Goal: Task Accomplishment & Management: Manage account settings

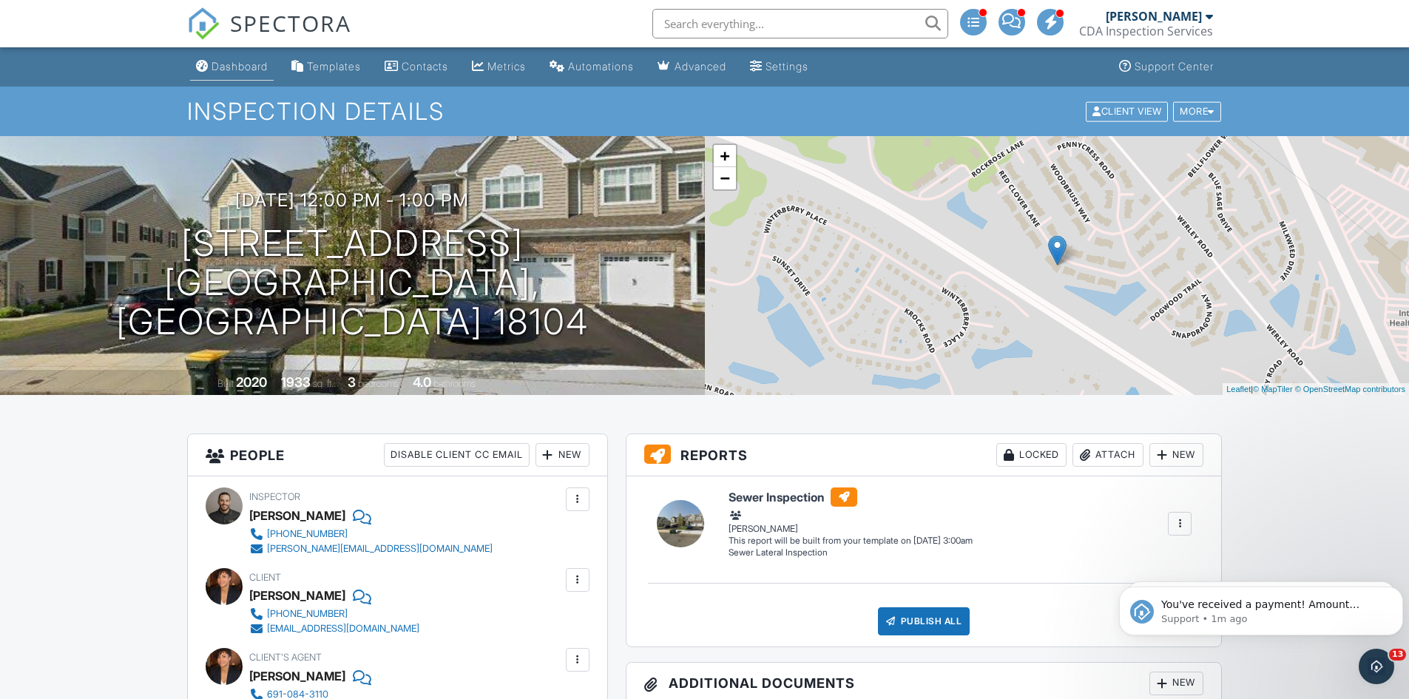
click at [230, 71] on div "Dashboard" at bounding box center [240, 66] width 56 height 13
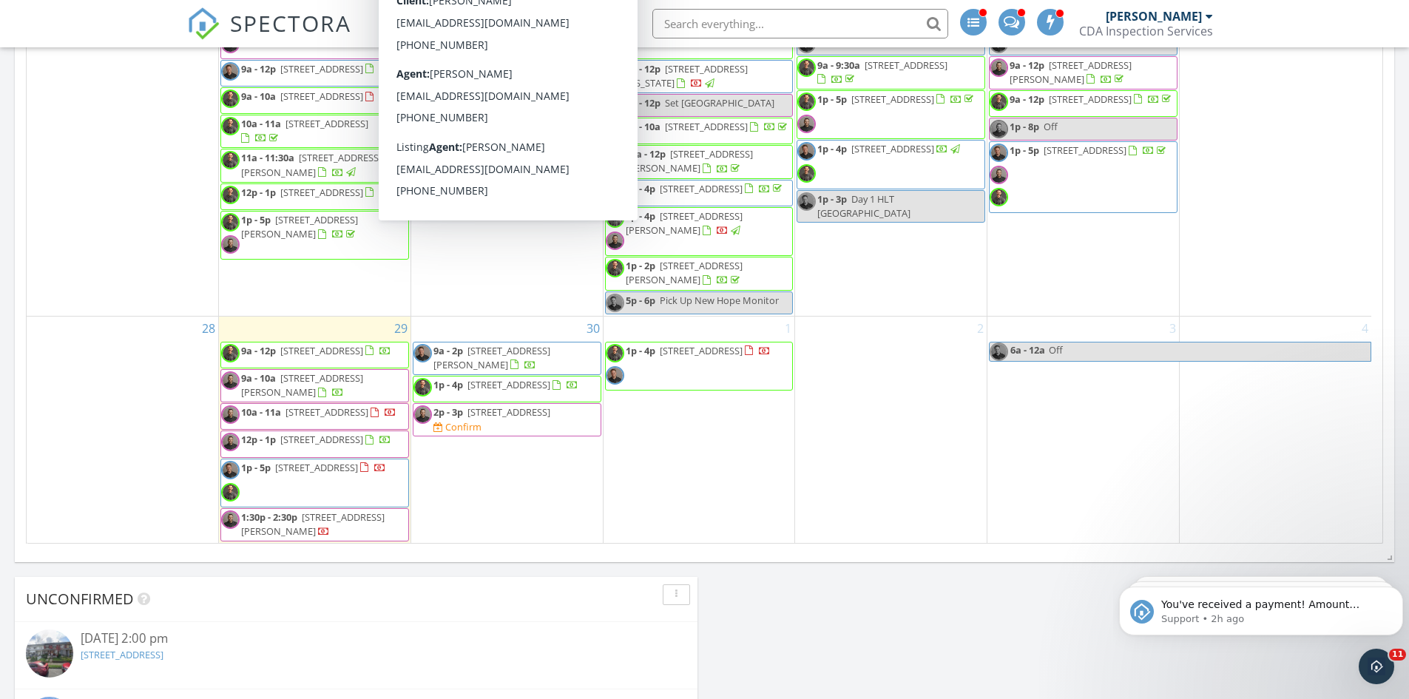
scroll to position [859, 0]
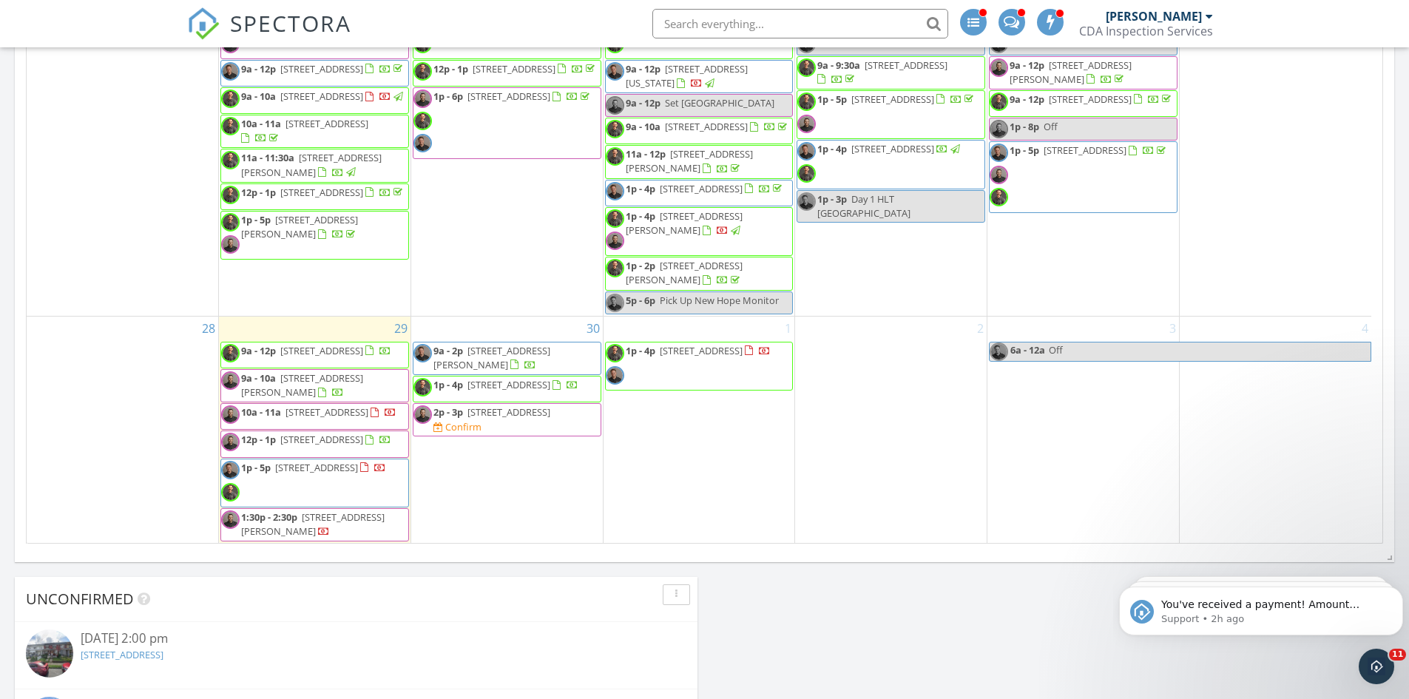
click at [510, 344] on span "6861 Hunt Dr, Macungie 18062" at bounding box center [491, 357] width 117 height 27
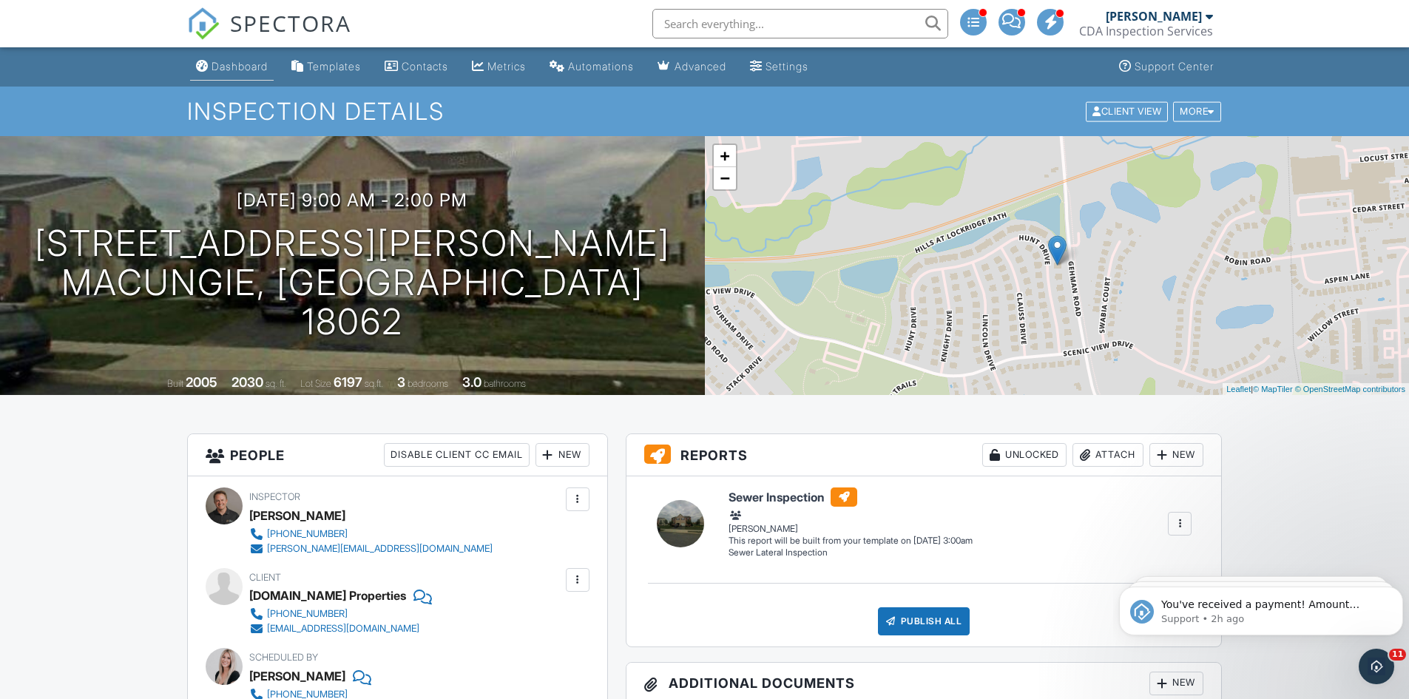
click at [214, 70] on div "Dashboard" at bounding box center [240, 66] width 56 height 13
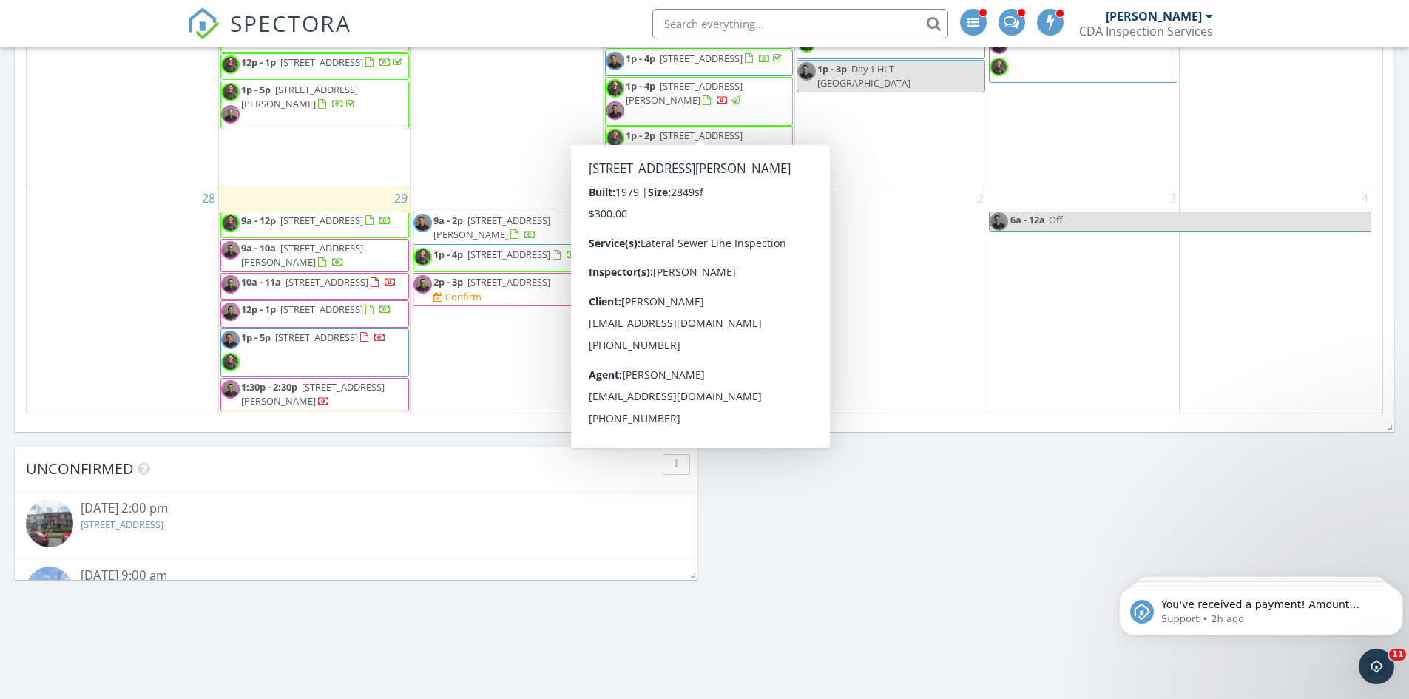
scroll to position [814, 0]
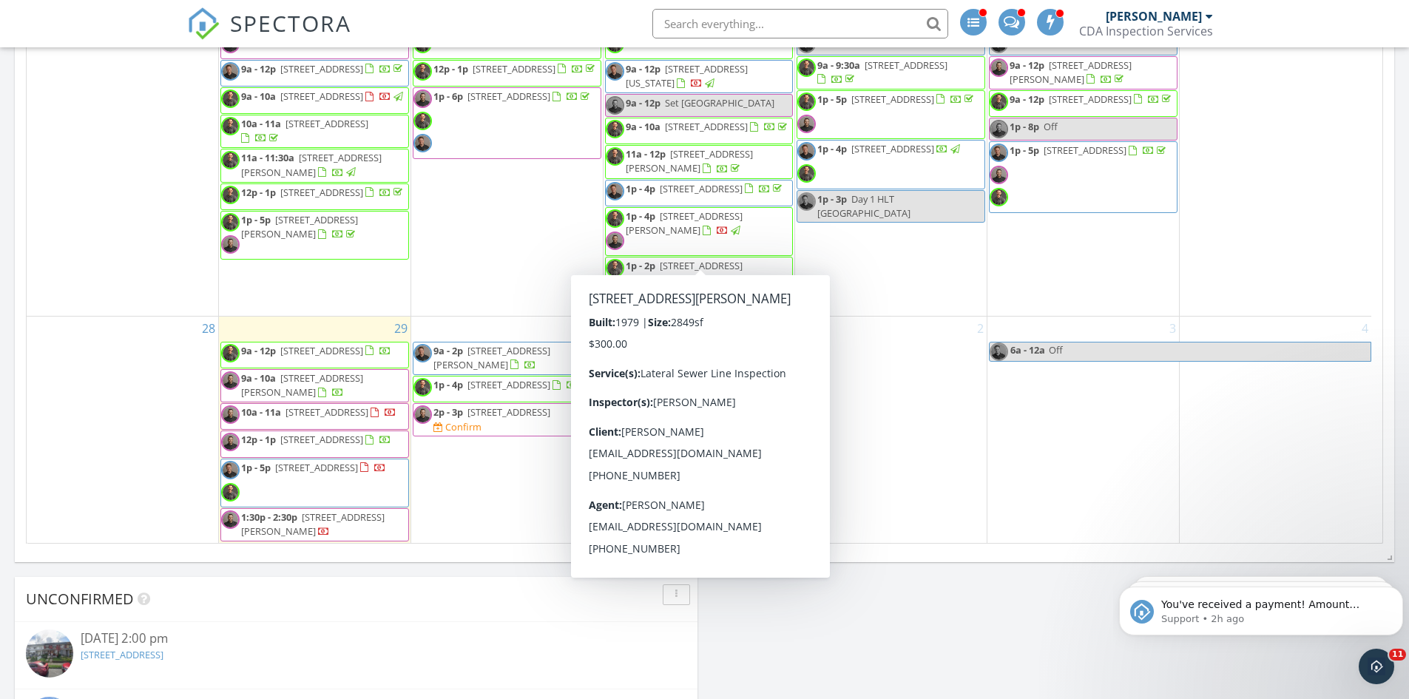
click at [933, 623] on div "Today Dustin Kapustiak 1:00 pm 5 Cog Cir, Easton, PA 18045 Eric Kirsch Dustin K…" at bounding box center [704, 218] width 1409 height 1679
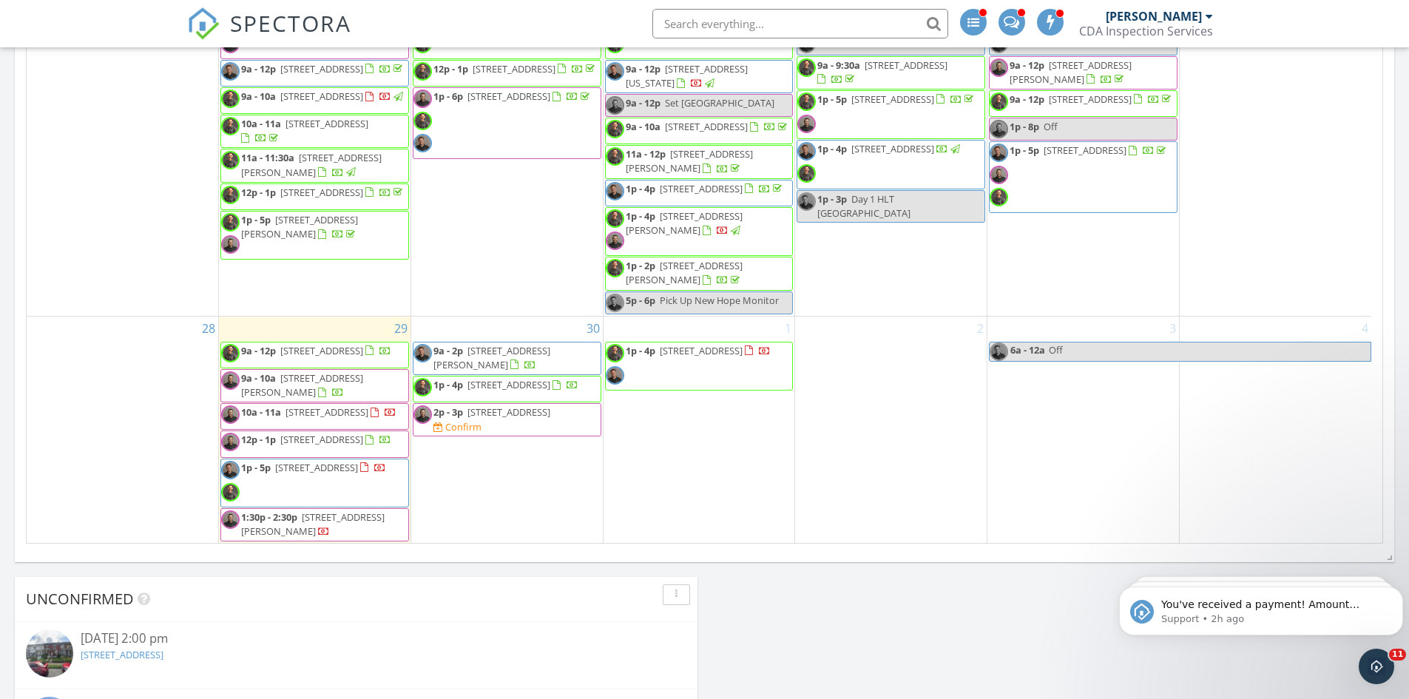
click at [817, 603] on div "Today Dustin Kapustiak 1:00 pm 5 Cog Cir, Easton, PA 18045 Eric Kirsch Dustin K…" at bounding box center [704, 218] width 1409 height 1679
click at [856, 600] on div "Today Dustin Kapustiak 1:00 pm 5 Cog Cir, Easton, PA 18045 Eric Kirsch Dustin K…" at bounding box center [704, 218] width 1409 height 1679
click at [905, 592] on div "Today Dustin Kapustiak 1:00 pm 5 Cog Cir, Easton, PA 18045 Eric Kirsch Dustin K…" at bounding box center [704, 218] width 1409 height 1679
click at [791, 649] on div "Today Dustin Kapustiak 1:00 pm 5 Cog Cir, Easton, PA 18045 Eric Kirsch Dustin K…" at bounding box center [704, 218] width 1409 height 1679
click at [836, 619] on div "Today Dustin Kapustiak 1:00 pm 5 Cog Cir, Easton, PA 18045 Eric Kirsch Dustin K…" at bounding box center [704, 218] width 1409 height 1679
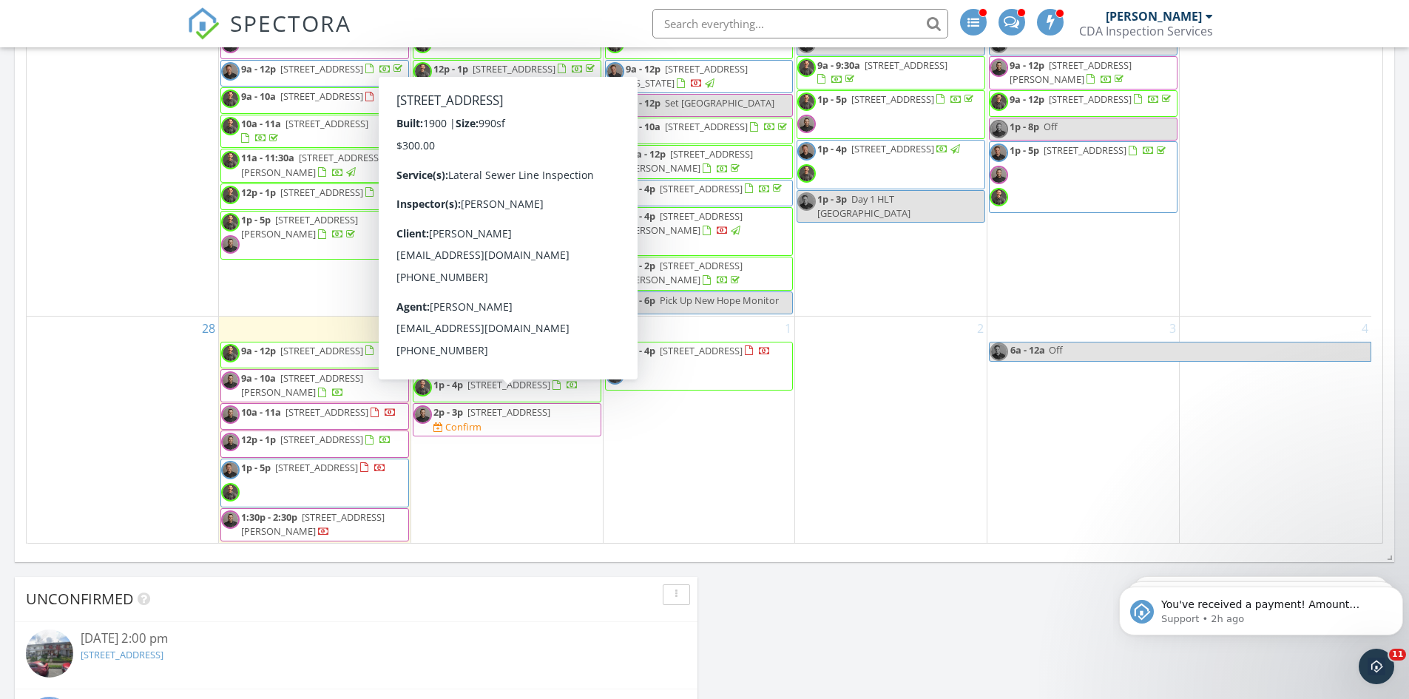
click at [482, 420] on div "Confirm" at bounding box center [457, 427] width 48 height 14
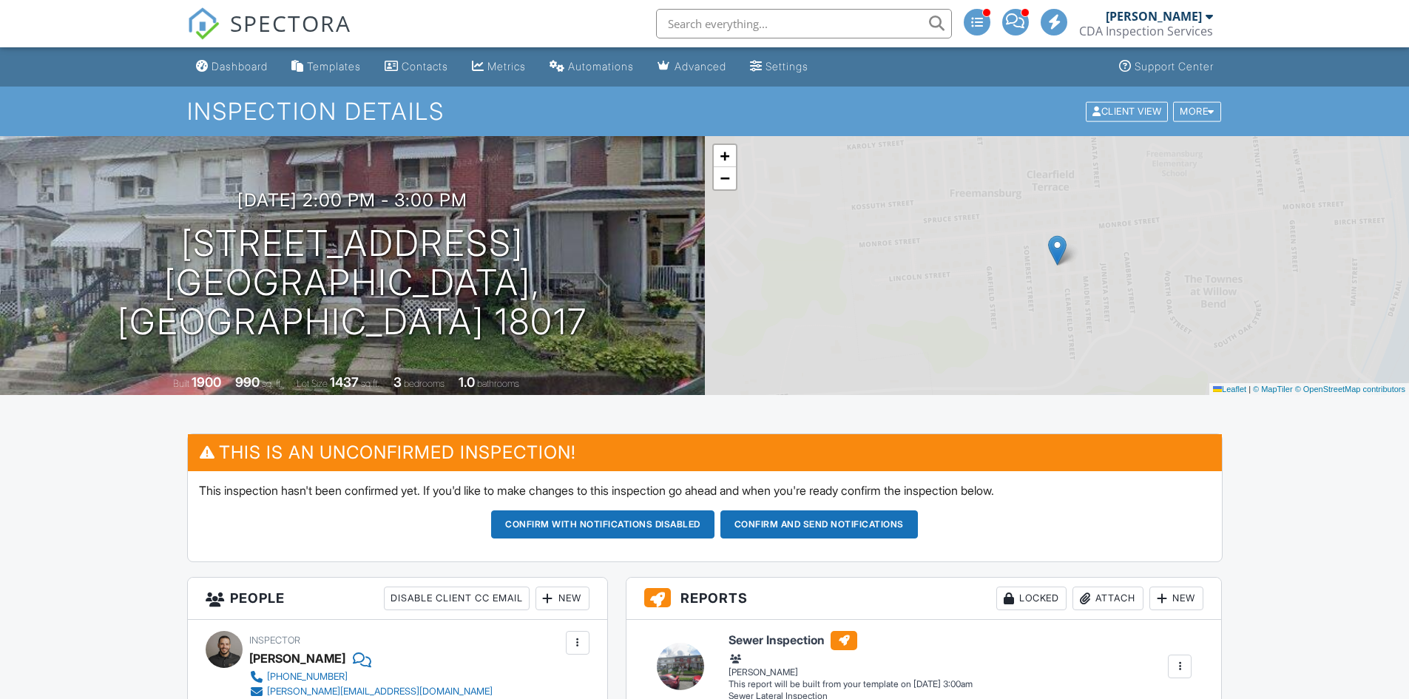
scroll to position [518, 0]
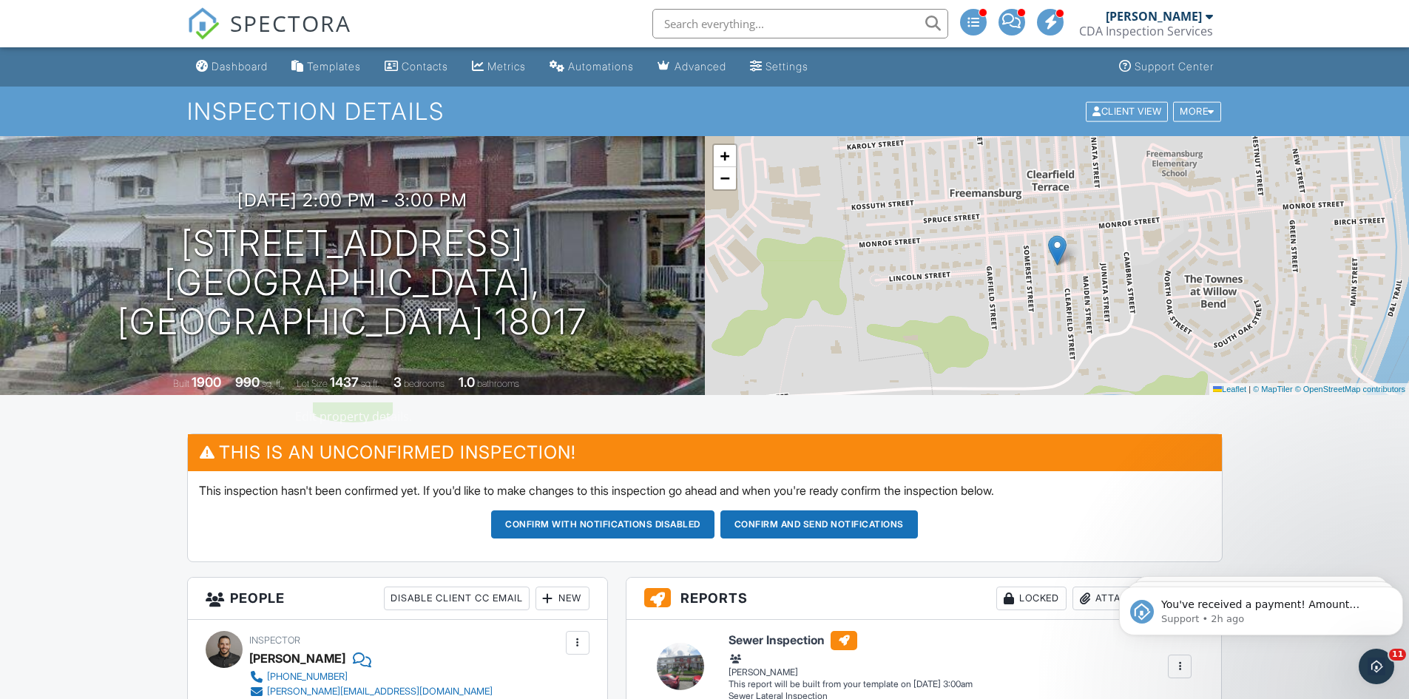
scroll to position [0, 0]
click at [232, 62] on div "Dashboard" at bounding box center [240, 66] width 56 height 13
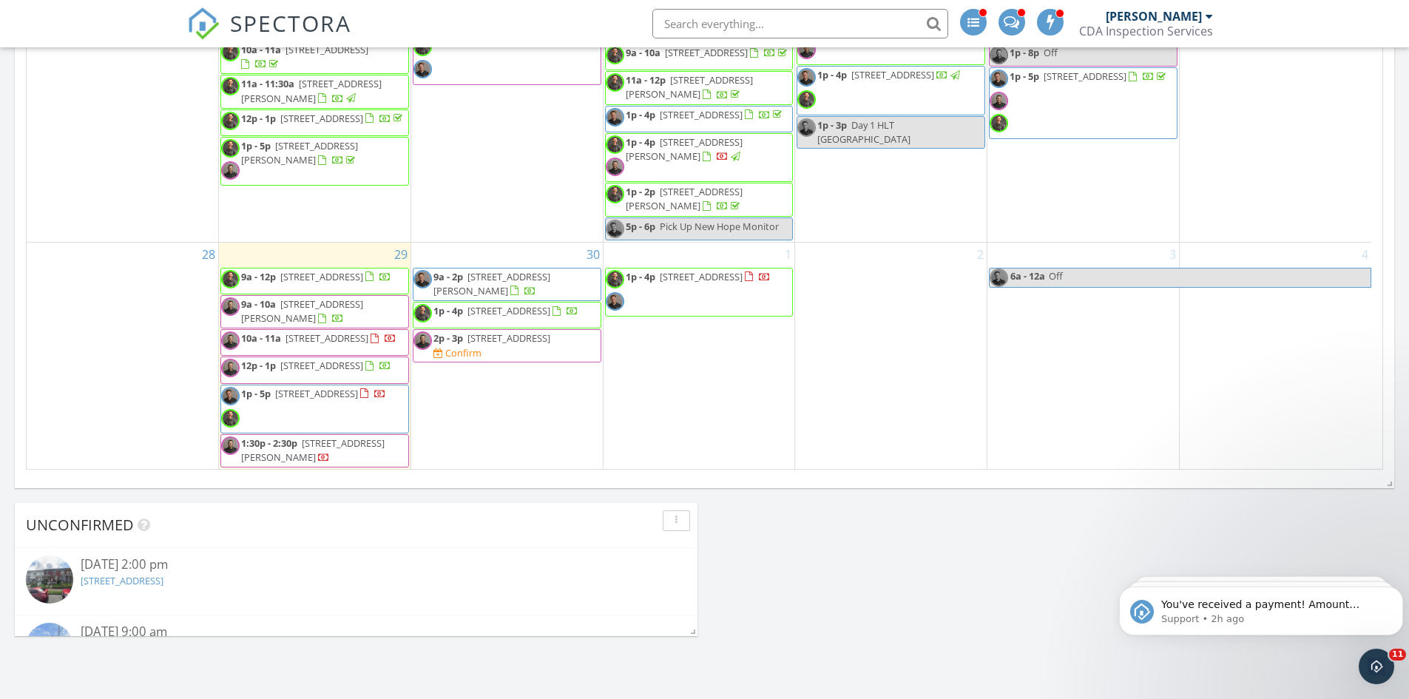
scroll to position [859, 0]
click at [851, 531] on div "Today Dustin Kapustiak 1:00 pm 5 Cog Cir, Easton, PA 18045 Eric Kirsch Dustin K…" at bounding box center [704, 144] width 1409 height 1679
click at [815, 543] on div "Today Dustin Kapustiak 1:00 pm 5 Cog Cir, Easton, PA 18045 Eric Kirsch Dustin K…" at bounding box center [704, 144] width 1409 height 1679
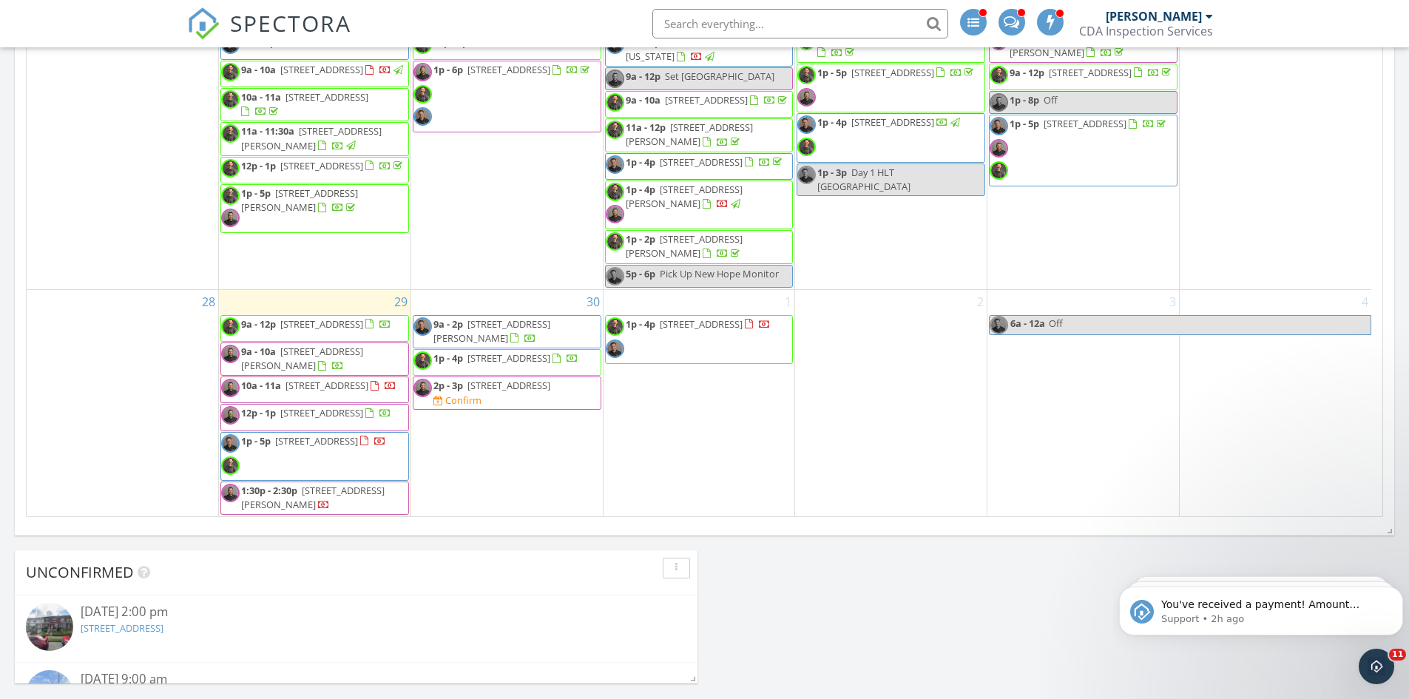
scroll to position [814, 0]
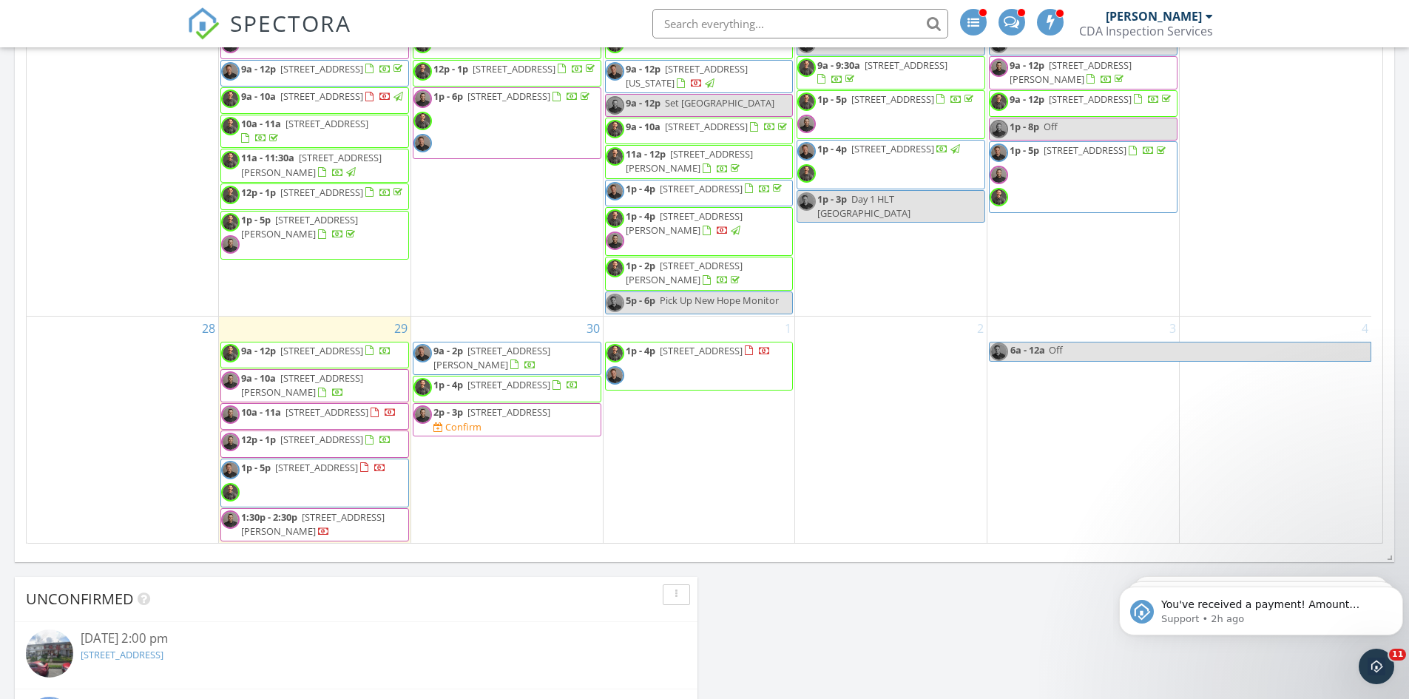
click at [902, 629] on div "Today Dustin Kapustiak 1:00 pm 5 Cog Cir, Easton, PA 18045 Eric Kirsch Dustin K…" at bounding box center [704, 218] width 1409 height 1679
click at [344, 567] on div "Today Dustin Kapustiak 1:00 pm 5 Cog Cir, Easton, PA 18045 Eric Kirsch Dustin K…" at bounding box center [704, 218] width 1409 height 1679
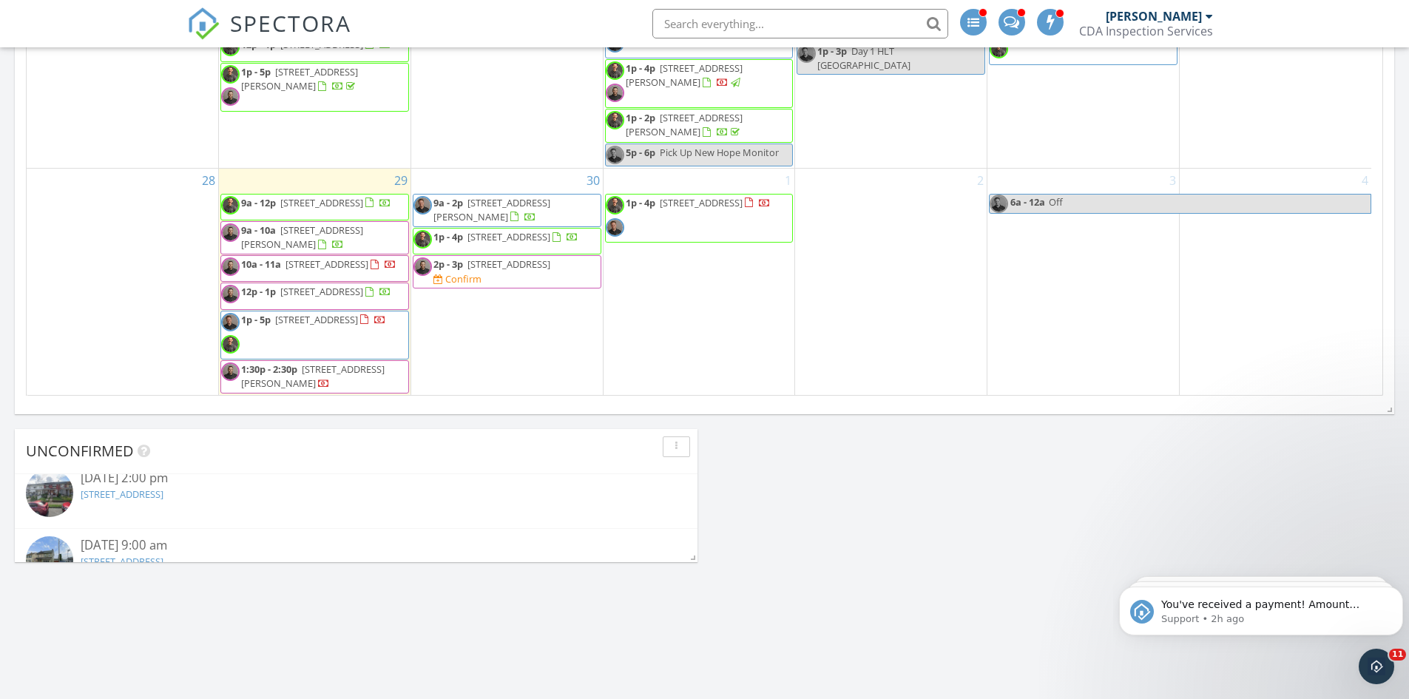
scroll to position [0, 0]
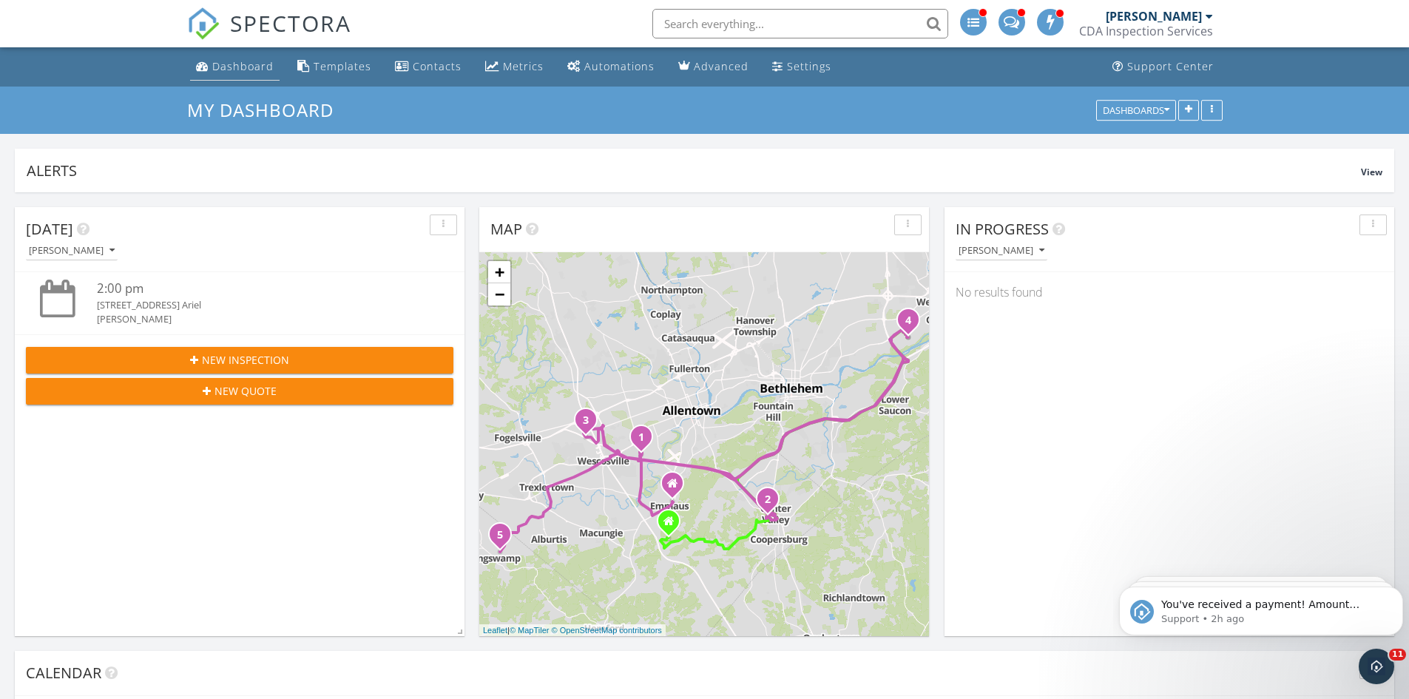
click at [268, 61] on div "Dashboard" at bounding box center [242, 66] width 61 height 14
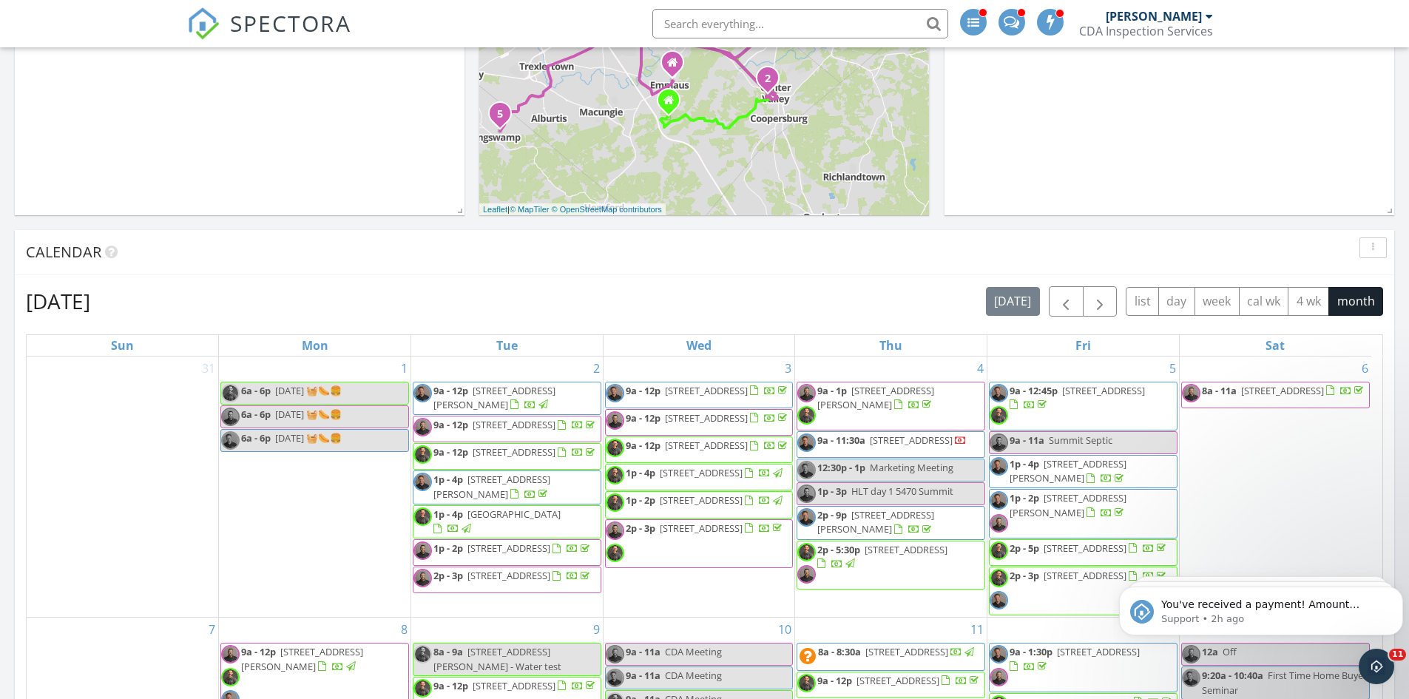
scroll to position [444, 0]
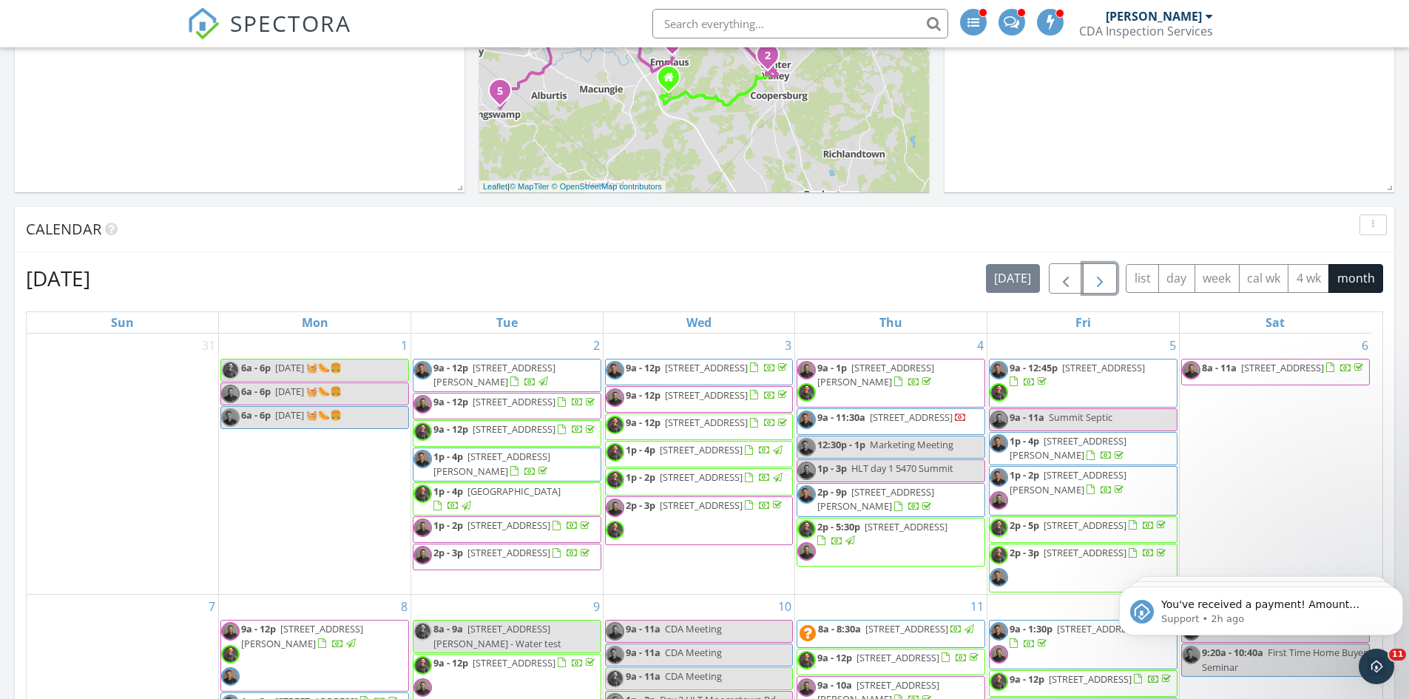
click at [1112, 283] on button "button" at bounding box center [1100, 278] width 35 height 30
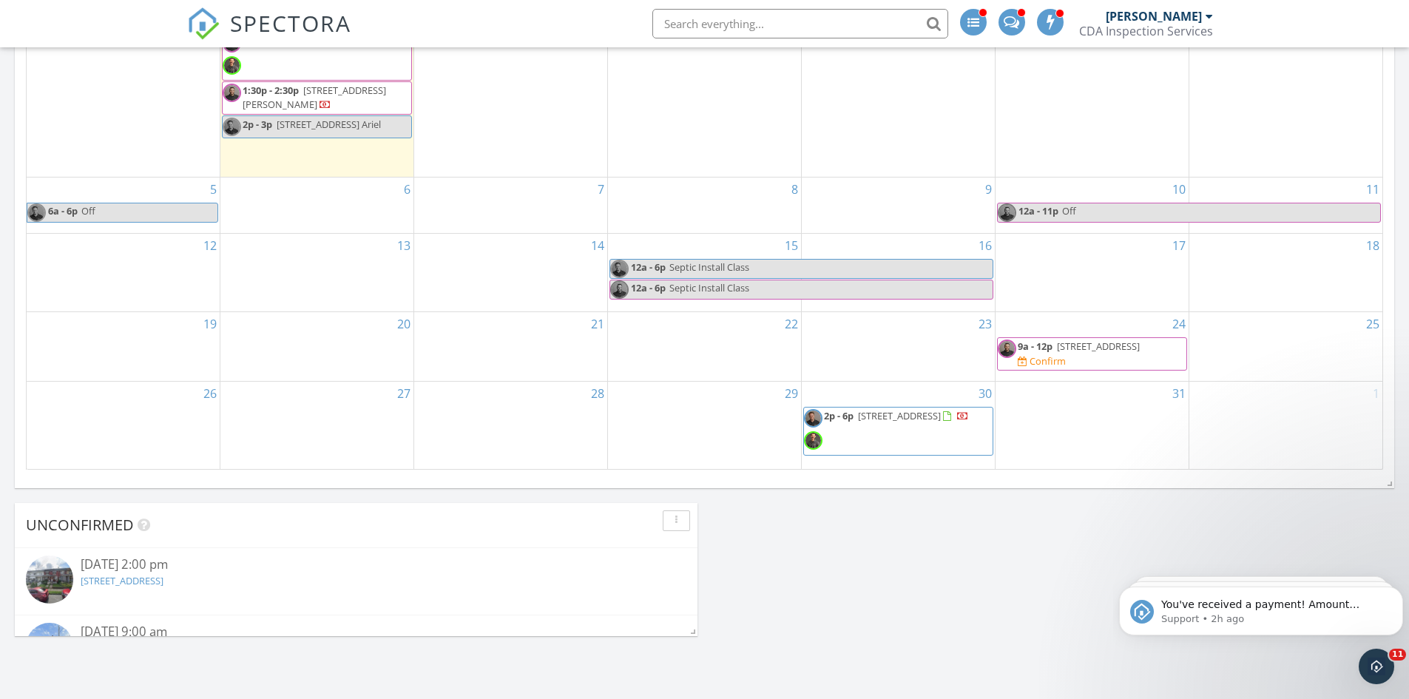
scroll to position [740, 0]
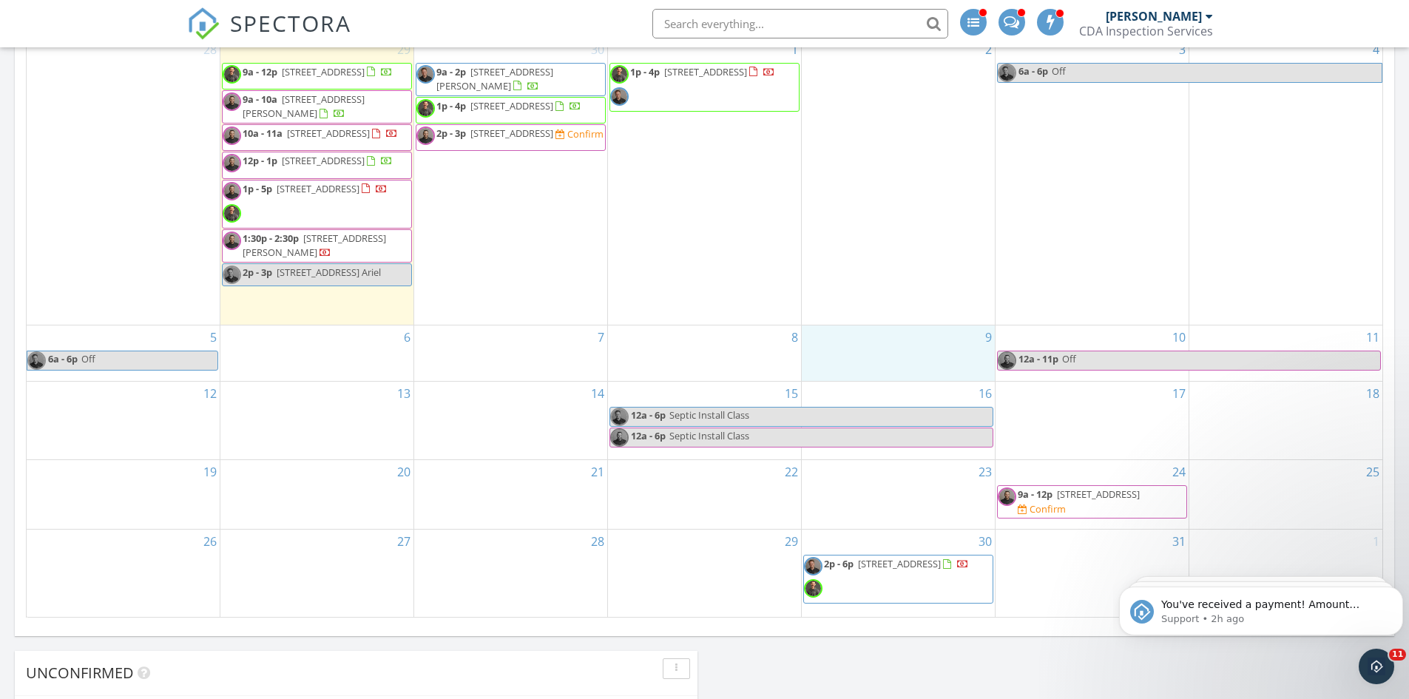
click at [925, 354] on div "9" at bounding box center [898, 352] width 193 height 55
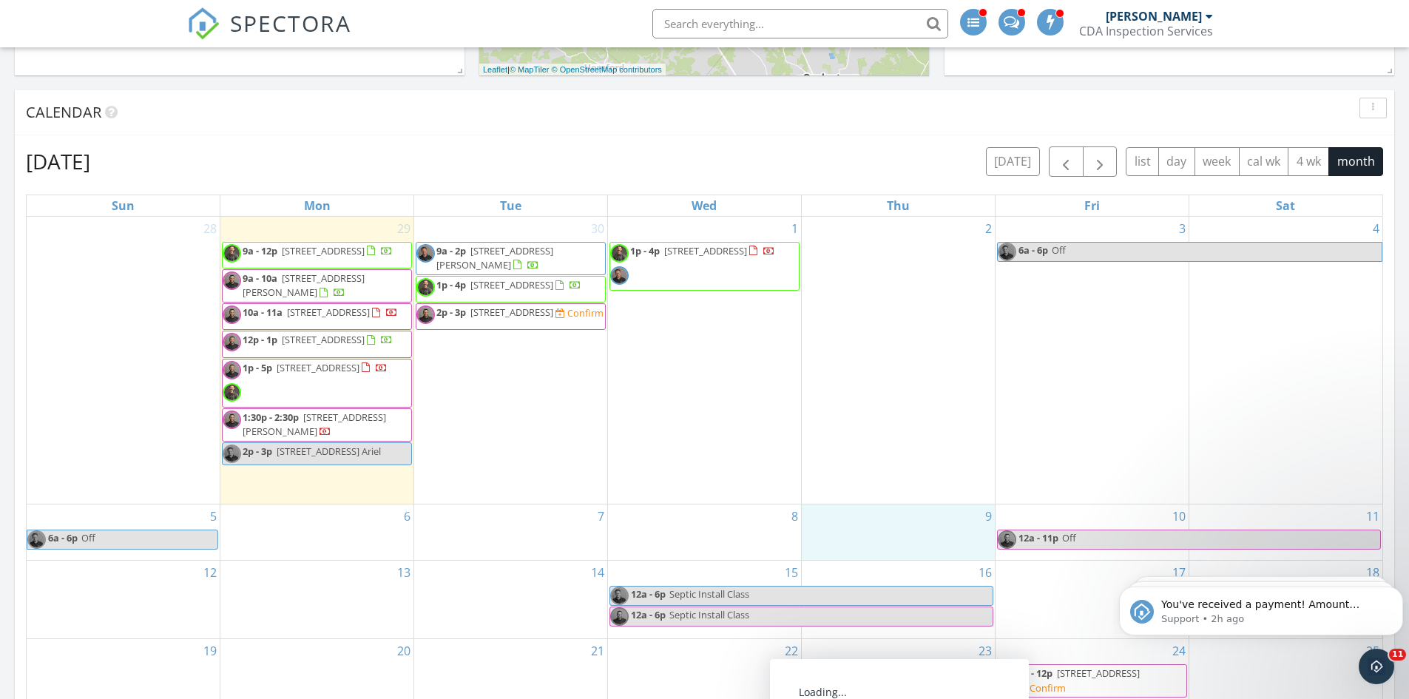
scroll to position [370, 0]
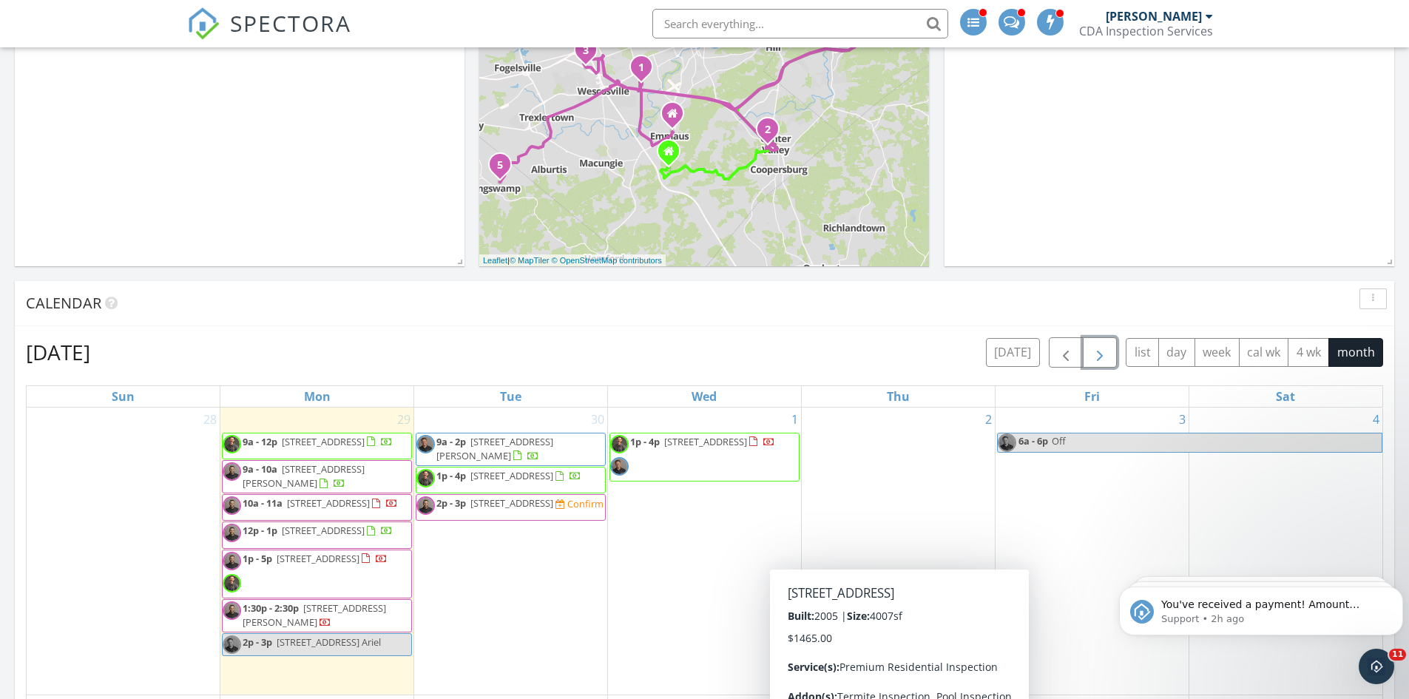
click at [1096, 352] on span "button" at bounding box center [1100, 353] width 18 height 18
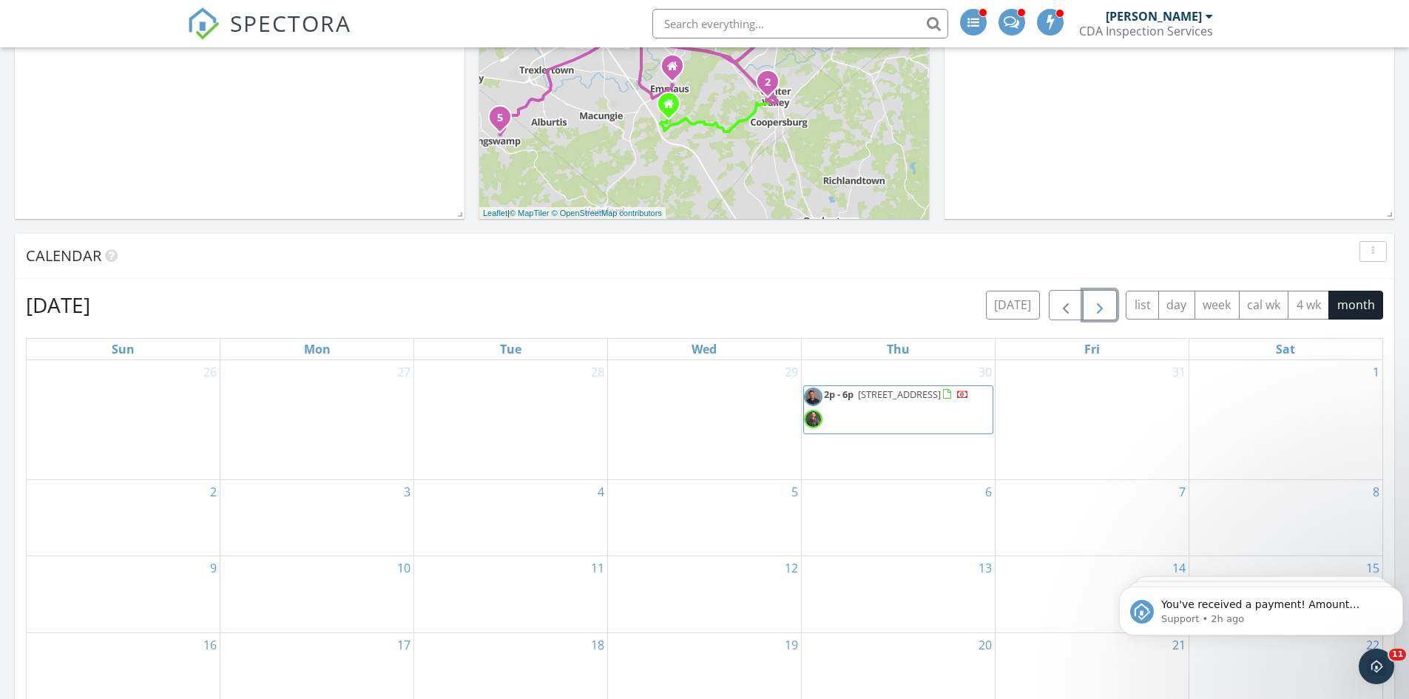
scroll to position [444, 0]
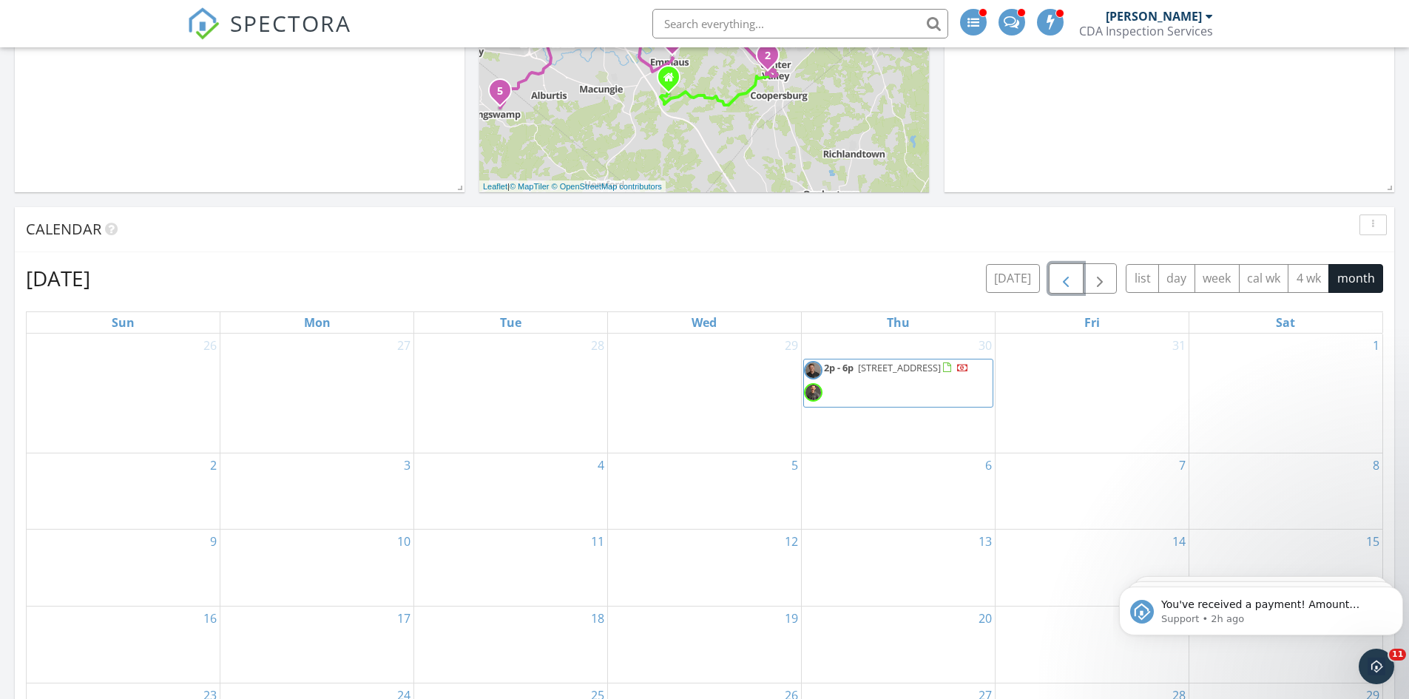
click at [1065, 280] on span "button" at bounding box center [1066, 279] width 18 height 18
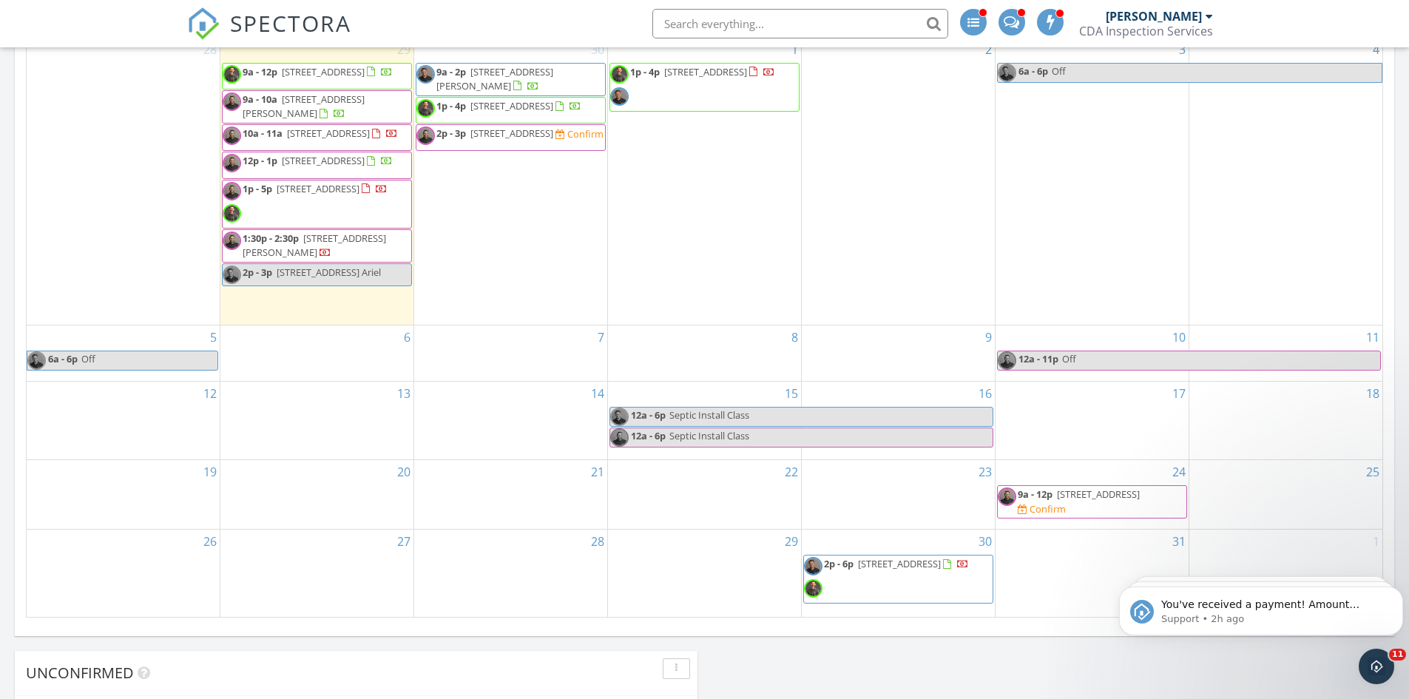
scroll to position [592, 0]
